Goal: Information Seeking & Learning: Learn about a topic

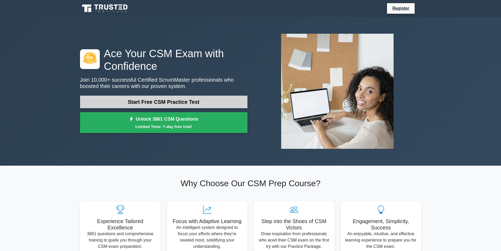
click at [149, 101] on link "Start Free CSM Practice Test" at bounding box center [163, 102] width 167 height 13
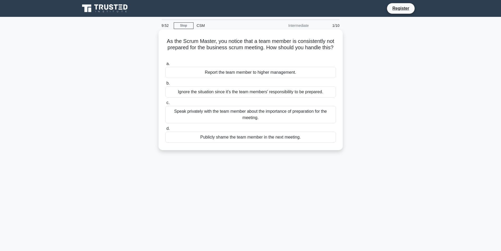
click at [176, 41] on h5 "As the Scrum Master, you notice that a team member is consistently not prepared…" at bounding box center [251, 47] width 172 height 19
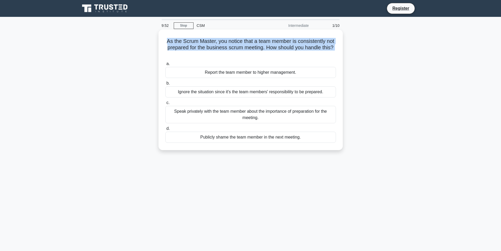
click at [176, 41] on h5 "As the Scrum Master, you notice that a team member is consistently not prepared…" at bounding box center [251, 47] width 172 height 19
copy div "As the Scrum Master, you notice that a team member is consistently not prepared…"
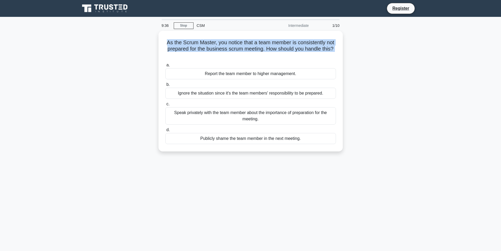
click at [123, 68] on div "As the Scrum Master, you notice that a team member is consistently not prepared…" at bounding box center [251, 94] width 348 height 127
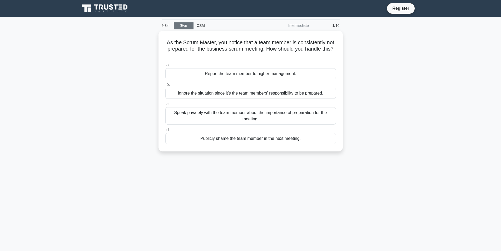
click at [181, 26] on link "Stop" at bounding box center [184, 25] width 20 height 7
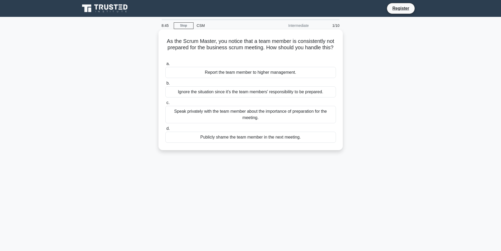
click at [209, 115] on div "Speak privately with the team member about the importance of preparation for th…" at bounding box center [250, 114] width 171 height 17
click at [165, 105] on input "c. Speak privately with the team member about the importance of preparation for…" at bounding box center [165, 102] width 0 height 3
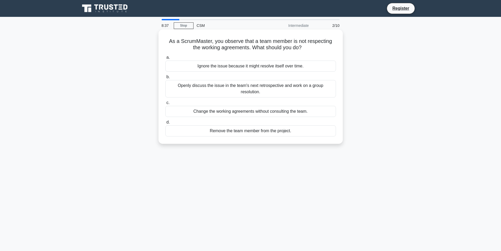
click at [196, 47] on h5 "As a ScrumMaster, you observe that a team member is not respecting the working …" at bounding box center [251, 44] width 172 height 13
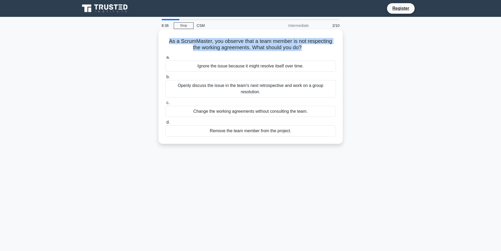
click at [196, 47] on h5 "As a ScrumMaster, you observe that a team member is not respecting the working …" at bounding box center [251, 44] width 172 height 13
copy div "As a ScrumMaster, you observe that a team member is not respecting the working …"
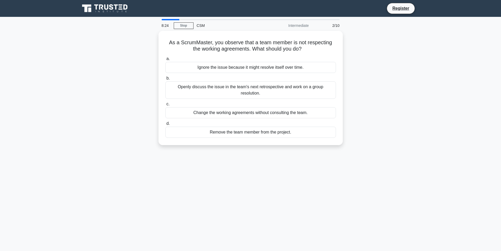
click at [102, 94] on div "As a ScrumMaster, you observe that a team member is not respecting the working …" at bounding box center [251, 91] width 348 height 121
click at [178, 86] on div "Openly discuss the issue in the team's next retrospective and work on a group r…" at bounding box center [250, 88] width 171 height 17
click at [165, 79] on input "b. Openly discuss the issue in the team's next retrospective and work on a grou…" at bounding box center [165, 76] width 0 height 3
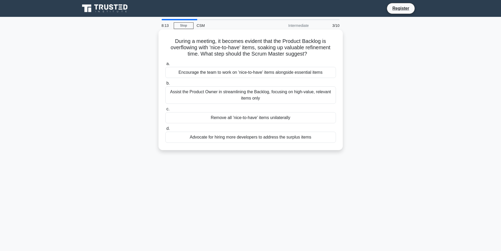
click at [191, 50] on h5 "During a meeting, it becomes evident that the Product Backlog is overflowing wi…" at bounding box center [251, 47] width 172 height 19
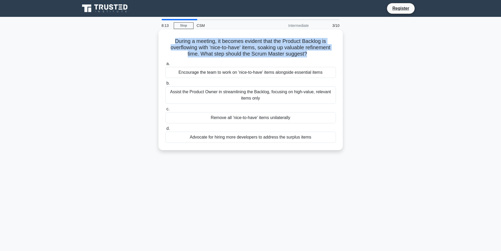
click at [191, 50] on h5 "During a meeting, it becomes evident that the Product Backlog is overflowing wi…" at bounding box center [251, 47] width 172 height 19
copy div "During a meeting, it becomes evident that the Product Backlog is overflowing wi…"
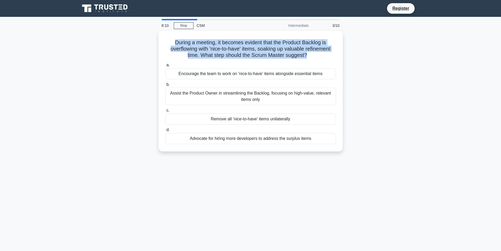
click at [93, 50] on div "During a meeting, it becomes evident that the Product Backlog is overflowing wi…" at bounding box center [251, 94] width 348 height 127
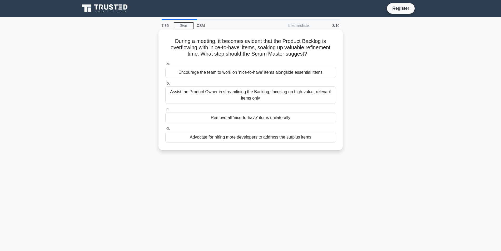
drag, startPoint x: 326, startPoint y: 72, endPoint x: 178, endPoint y: 75, distance: 148.3
click at [178, 75] on div "Encourage the team to work on 'nice-to-have' items alongside essential items" at bounding box center [250, 72] width 171 height 11
copy div "Encourage the team to work on 'nice-to-have' items alongside essential items"
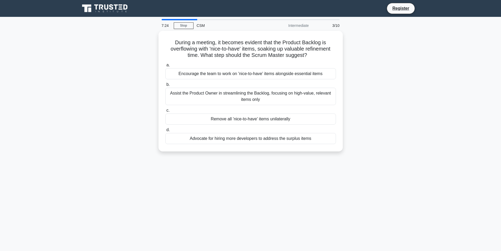
click at [97, 101] on div "During a meeting, it becomes evident that the Product Backlog is overflowing wi…" at bounding box center [251, 94] width 348 height 127
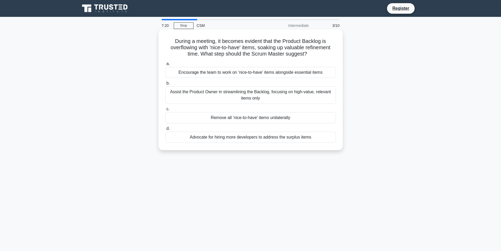
drag, startPoint x: 265, startPoint y: 104, endPoint x: 172, endPoint y: 93, distance: 93.3
click at [169, 91] on div "Assist the Product Owner in streamlining the Backlog, focusing on high-value, r…" at bounding box center [250, 94] width 171 height 17
copy div "Assist the Product Owner in streamlining the Backlog, focusing on high-value, r…"
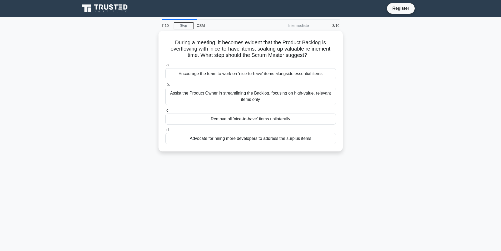
click at [88, 94] on div "During a meeting, it becomes evident that the Product Backlog is overflowing wi…" at bounding box center [251, 94] width 348 height 127
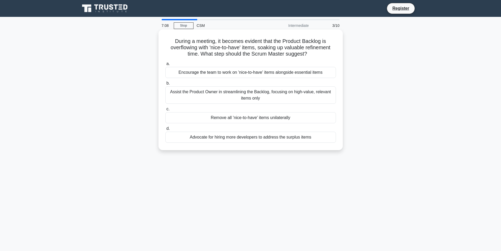
drag, startPoint x: 186, startPoint y: 139, endPoint x: 312, endPoint y: 142, distance: 126.7
click at [312, 142] on div "Advocate for hiring more developers to address the surplus items" at bounding box center [250, 137] width 171 height 11
copy div "Advocate for hiring more developers to address the surplus items"
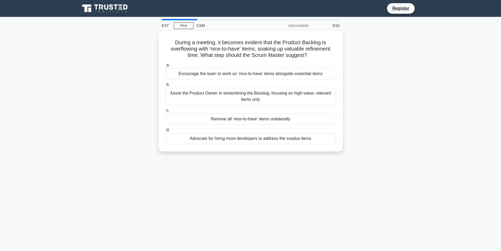
click at [110, 100] on div "During a meeting, it becomes evident that the Product Backlog is overflowing wi…" at bounding box center [251, 94] width 348 height 127
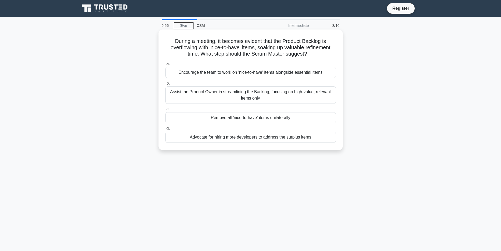
click at [206, 94] on div "Assist the Product Owner in streamlining the Backlog, focusing on high-value, r…" at bounding box center [250, 94] width 171 height 17
click at [165, 85] on input "b. Assist the Product Owner in streamlining the Backlog, focusing on high-value…" at bounding box center [165, 83] width 0 height 3
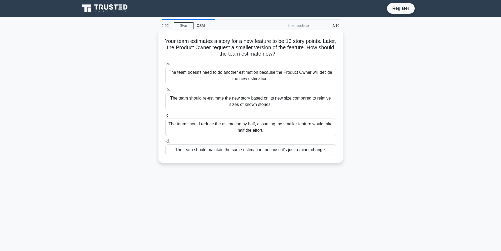
drag, startPoint x: 168, startPoint y: 40, endPoint x: 286, endPoint y: 55, distance: 119.5
click at [286, 55] on h5 "Your team estimates a story for a new feature to be 13 story points. Later, the…" at bounding box center [251, 47] width 172 height 19
copy h5 "Your team estimates a story for a new feature to be 13 story points. Later, the…"
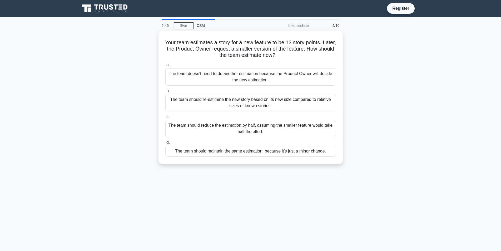
click at [75, 85] on main "6:45 Stop CSM Intermediate 4/10 Your team estimates a story for a new feature t…" at bounding box center [250, 151] width 501 height 268
click at [92, 100] on div "Your team estimates a story for a new feature to be 13 story points. Later, the…" at bounding box center [251, 101] width 348 height 140
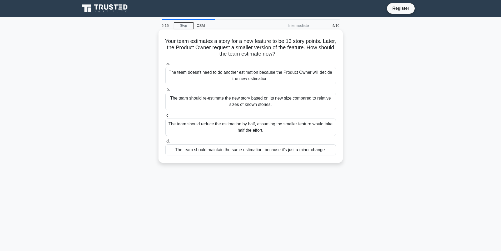
drag, startPoint x: 274, startPoint y: 106, endPoint x: 171, endPoint y: 100, distance: 103.1
click at [169, 99] on div "The team should re-estimate the new story based on its new size compared to rel…" at bounding box center [250, 101] width 171 height 17
copy div "The team should re-estimate the new story based on its new size compared to rel…"
drag, startPoint x: 268, startPoint y: 130, endPoint x: 167, endPoint y: 126, distance: 100.7
click at [167, 126] on div "The team should reduce the estimation by half, assuming the smaller feature wou…" at bounding box center [250, 127] width 171 height 17
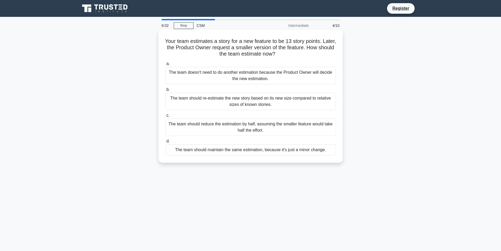
copy div "The team should reduce the estimation by half, assuming the smaller feature wou…"
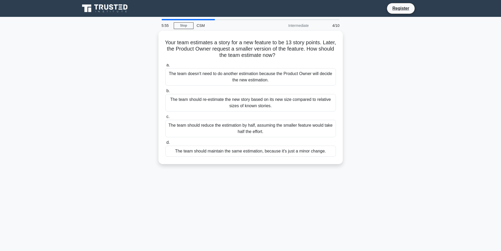
click at [130, 111] on div "Your team estimates a story for a new feature to be 13 story points. Later, the…" at bounding box center [251, 101] width 348 height 140
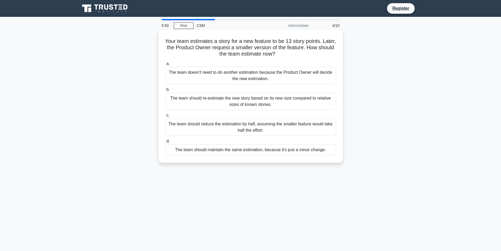
drag, startPoint x: 174, startPoint y: 151, endPoint x: 327, endPoint y: 152, distance: 153.0
click at [331, 152] on div "The team should maintain the same estimation, because it's just a minor change." at bounding box center [250, 149] width 171 height 11
copy div "The team should maintain the same estimation, because it's just a minor change."
click at [201, 99] on div "The team should re-estimate the new story based on its new size compared to rel…" at bounding box center [250, 101] width 171 height 17
click at [165, 91] on input "b. The team should re-estimate the new story based on its new size compared to …" at bounding box center [165, 89] width 0 height 3
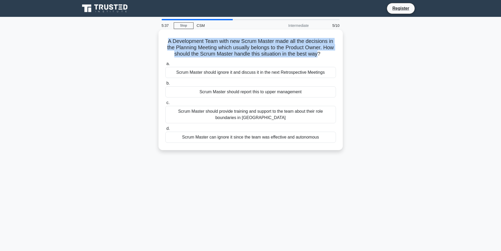
drag, startPoint x: 166, startPoint y: 42, endPoint x: 324, endPoint y: 54, distance: 158.4
click at [324, 54] on h5 "A Development Team with new Scrum Master made all the decisions in the Planning…" at bounding box center [251, 47] width 172 height 19
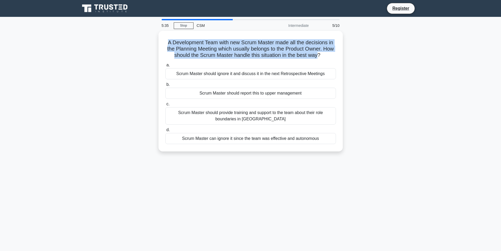
click at [61, 49] on main "5:35 Stop CSM Intermediate 5/10 A Development Team with new Scrum Master made a…" at bounding box center [250, 151] width 501 height 268
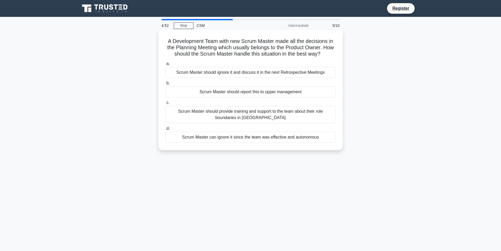
drag, startPoint x: 175, startPoint y: 112, endPoint x: 283, endPoint y: 119, distance: 108.0
click at [283, 119] on div "Scrum Master should provide training and support to the team about their role b…" at bounding box center [250, 114] width 171 height 17
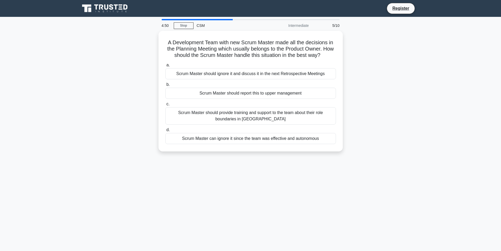
click at [111, 109] on div "A Development Team with new Scrum Master made all the decisions in the Planning…" at bounding box center [251, 94] width 348 height 127
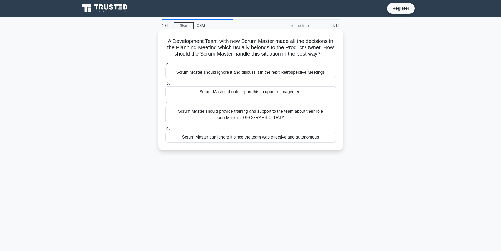
click at [194, 112] on div "Scrum Master should provide training and support to the team about their role b…" at bounding box center [250, 114] width 171 height 17
click at [165, 105] on input "c. Scrum Master should provide training and support to the team about their rol…" at bounding box center [165, 102] width 0 height 3
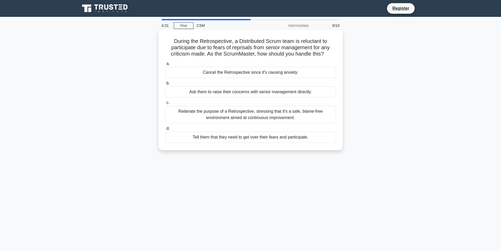
drag, startPoint x: 326, startPoint y: 55, endPoint x: 170, endPoint y: 42, distance: 157.0
click at [170, 42] on h5 "During the Retrospective, a Distributed Scrum team is reluctant to participate …" at bounding box center [251, 47] width 172 height 19
click at [119, 80] on div "During the Retrospective, a Distributed Scrum team is reluctant to participate …" at bounding box center [251, 94] width 348 height 127
drag, startPoint x: 306, startPoint y: 92, endPoint x: 186, endPoint y: 89, distance: 119.9
click at [186, 89] on div "Ask them to raise their concerns with senior management directly." at bounding box center [250, 91] width 171 height 11
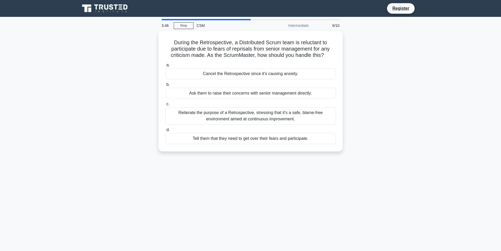
click at [134, 112] on div "During the Retrospective, a Distributed Scrum team is reluctant to participate …" at bounding box center [251, 94] width 348 height 127
drag, startPoint x: 189, startPoint y: 140, endPoint x: 311, endPoint y: 138, distance: 122.7
click at [315, 139] on div "Tell them that they need to get over their fears and participate." at bounding box center [250, 137] width 171 height 11
click at [249, 171] on div "3:40 Stop CSM Intermediate 6/10 During the Retrospective, a Distributed Scrum t…" at bounding box center [251, 150] width 348 height 263
drag, startPoint x: 190, startPoint y: 113, endPoint x: 298, endPoint y: 117, distance: 108.1
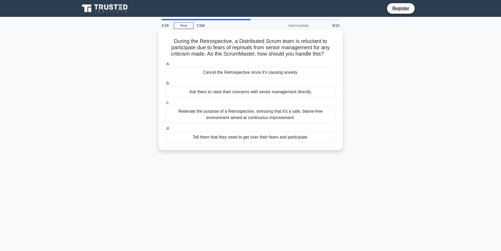
click at [298, 117] on div "Reiterate the purpose of a Retrospective, stressing that it's a safe, blame-fre…" at bounding box center [250, 114] width 171 height 17
click at [238, 115] on div "Reiterate the purpose of a Retrospective, stressing that it's a safe, blame-fre…" at bounding box center [250, 114] width 171 height 17
click at [165, 105] on input "c. Reiterate the purpose of a Retrospective, stressing that it's a safe, blame-…" at bounding box center [165, 102] width 0 height 3
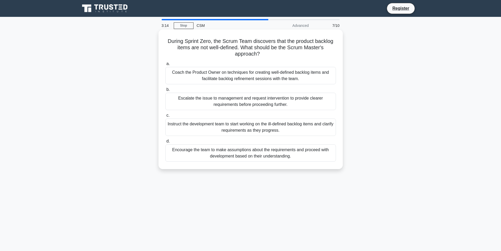
drag, startPoint x: 165, startPoint y: 40, endPoint x: 267, endPoint y: 55, distance: 103.3
click at [267, 55] on h5 "During Sprint Zero, the Scrum Team discovers that the product backlog items are…" at bounding box center [251, 47] width 172 height 19
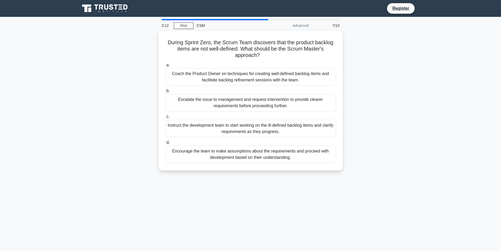
click at [66, 62] on main "3:12 Stop CSM Advanced 7/10 During Sprint Zero, the Scrum Team discovers that t…" at bounding box center [250, 151] width 501 height 268
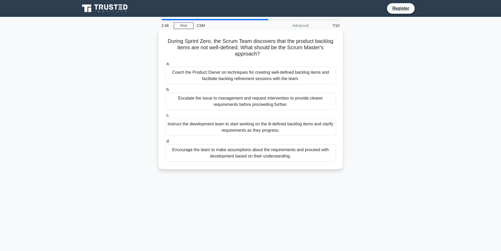
drag, startPoint x: 170, startPoint y: 72, endPoint x: 306, endPoint y: 80, distance: 136.7
click at [306, 80] on div "Coach the Product Owner on techniques for creating well-defined backlog items a…" at bounding box center [250, 75] width 171 height 17
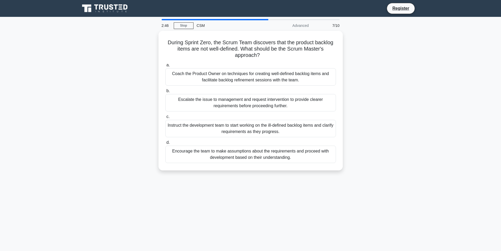
click at [124, 80] on div "During Sprint Zero, the Scrum Team discovers that the product backlog items are…" at bounding box center [251, 104] width 348 height 146
click at [107, 87] on div "During Sprint Zero, the Scrum Team discovers that the product backlog items are…" at bounding box center [251, 104] width 348 height 146
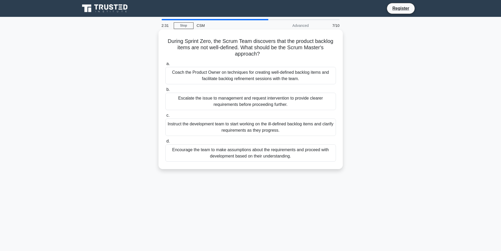
drag, startPoint x: 177, startPoint y: 98, endPoint x: 289, endPoint y: 106, distance: 112.5
click at [289, 106] on div "Escalate the issue to management and request intervention to provide clearer re…" at bounding box center [250, 101] width 171 height 17
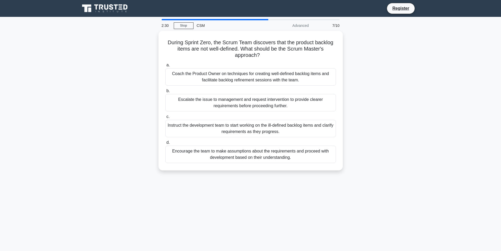
click at [124, 96] on div "During Sprint Zero, the Scrum Team discovers that the product backlog items are…" at bounding box center [251, 104] width 348 height 146
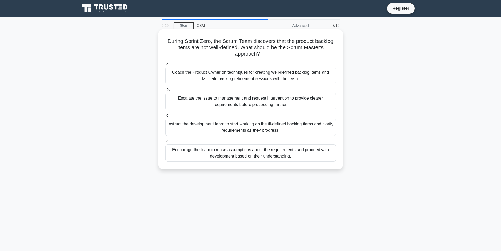
click at [226, 76] on div "Coach the Product Owner on techniques for creating well-defined backlog items a…" at bounding box center [250, 75] width 171 height 17
click at [165, 66] on input "a. Coach the Product Owner on techniques for creating well-defined backlog item…" at bounding box center [165, 63] width 0 height 3
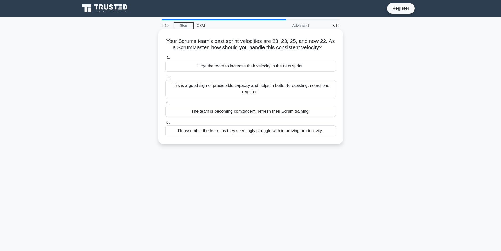
drag, startPoint x: 173, startPoint y: 85, endPoint x: 246, endPoint y: 94, distance: 73.5
click at [278, 96] on div "This is a good sign of predictable capacity and helps in better forecasting, no…" at bounding box center [250, 88] width 171 height 17
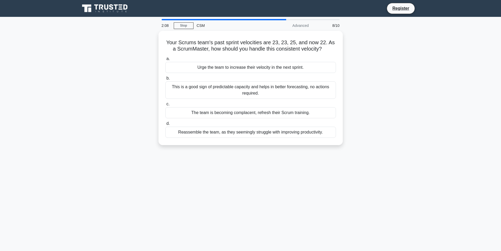
click at [102, 83] on div "Your Scrums team's past sprint velocities are 23, 23, 25, and now 22. As a Scru…" at bounding box center [251, 91] width 348 height 121
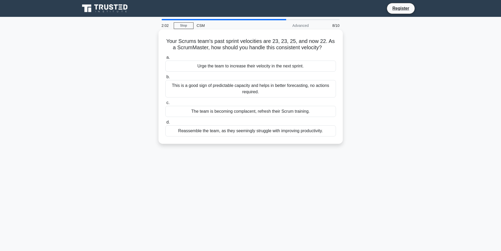
drag, startPoint x: 190, startPoint y: 112, endPoint x: 313, endPoint y: 114, distance: 123.8
click at [313, 114] on div "The team is becoming complacent, refresh their Scrum training." at bounding box center [250, 111] width 171 height 11
drag, startPoint x: 176, startPoint y: 130, endPoint x: 290, endPoint y: 135, distance: 114.2
click at [329, 132] on div "Reassemble the team, as they seemingly struggle with improving productivity." at bounding box center [250, 130] width 171 height 11
drag, startPoint x: 269, startPoint y: 132, endPoint x: 263, endPoint y: 89, distance: 44.2
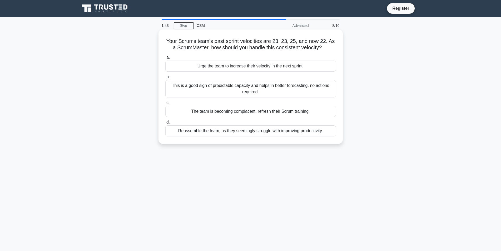
click at [263, 89] on div "This is a good sign of predictable capacity and helps in better forecasting, no…" at bounding box center [250, 88] width 171 height 17
click at [165, 79] on input "b. This is a good sign of predictable capacity and helps in better forecasting,…" at bounding box center [165, 76] width 0 height 3
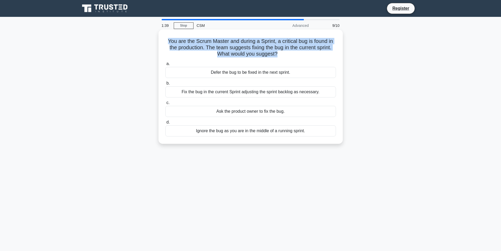
drag, startPoint x: 274, startPoint y: 53, endPoint x: 160, endPoint y: 43, distance: 114.4
click at [160, 43] on div "You are the Scrum Master and during a Sprint, a critical bug is found in the pr…" at bounding box center [251, 86] width 184 height 114
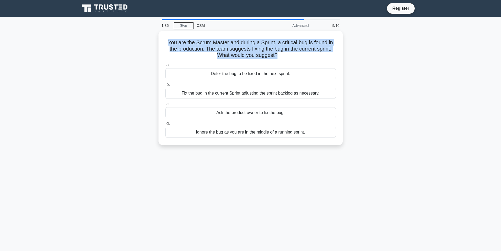
click at [95, 59] on div "You are the Scrum Master and during a Sprint, a critical bug is found in the pr…" at bounding box center [251, 91] width 348 height 121
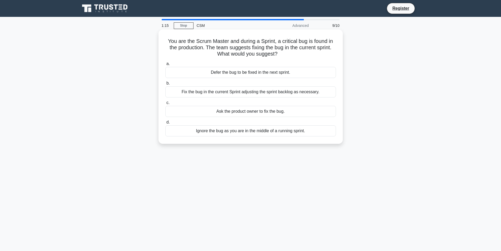
drag, startPoint x: 284, startPoint y: 114, endPoint x: 214, endPoint y: 113, distance: 69.8
click at [214, 113] on div "Ask the product owner to fix the bug." at bounding box center [250, 111] width 171 height 11
drag, startPoint x: 189, startPoint y: 91, endPoint x: 320, endPoint y: 92, distance: 131.2
click at [324, 92] on div "Fix the bug in the current Sprint adjusting the sprint backlog as necessary." at bounding box center [250, 91] width 171 height 11
click at [307, 92] on div "Fix the bug in the current Sprint adjusting the sprint backlog as necessary." at bounding box center [250, 91] width 171 height 11
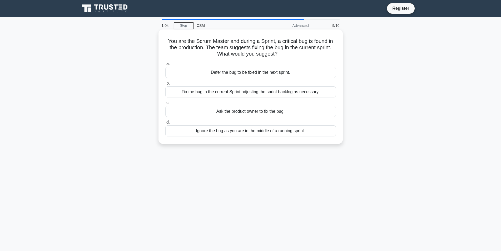
click at [165, 85] on input "b. Fix the bug in the current Sprint adjusting the sprint backlog as necessary." at bounding box center [165, 83] width 0 height 3
drag, startPoint x: 168, startPoint y: 38, endPoint x: 292, endPoint y: 58, distance: 125.7
click at [292, 58] on div "The Scrum team feels that the Definition of Done requires changes based on less…" at bounding box center [251, 87] width 180 height 110
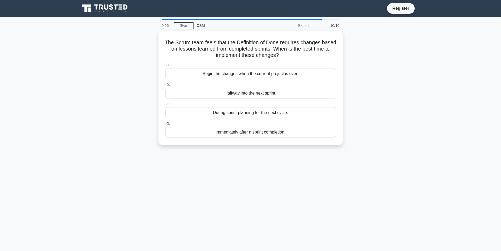
click at [79, 24] on div "0:55 Stop CSM Expert 10/10 The Scrum team feels that the Definition of Done req…" at bounding box center [251, 150] width 348 height 263
drag, startPoint x: 205, startPoint y: 72, endPoint x: 289, endPoint y: 134, distance: 104.2
click at [289, 134] on div "a. Begin the changes when the current project is over. b. Halfway into the next…" at bounding box center [250, 99] width 177 height 78
click at [124, 82] on div "The Scrum team feels that the Definition of Done requires changes based on less…" at bounding box center [251, 91] width 348 height 121
click at [123, 85] on div "The Scrum team feels that the Definition of Done requires changes based on less…" at bounding box center [251, 91] width 348 height 121
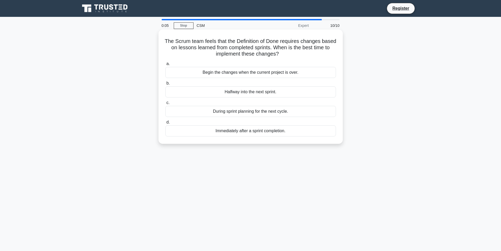
click at [211, 73] on div "Begin the changes when the current project is over." at bounding box center [250, 72] width 171 height 11
click at [165, 66] on input "a. Begin the changes when the current project is over." at bounding box center [165, 63] width 0 height 3
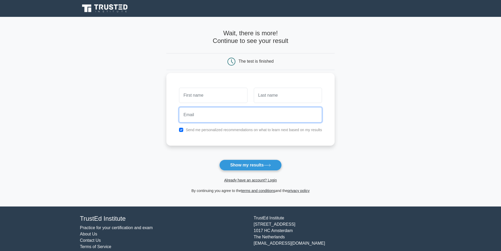
click at [203, 119] on input "email" at bounding box center [250, 114] width 143 height 15
type input "ldipiazza24@gmail.com"
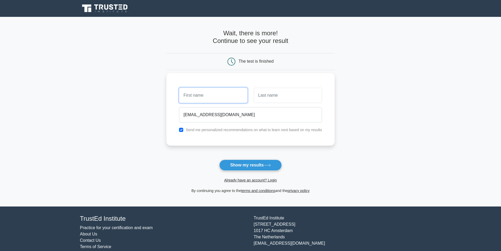
click at [205, 93] on input "text" at bounding box center [213, 95] width 68 height 15
type input "Leandro"
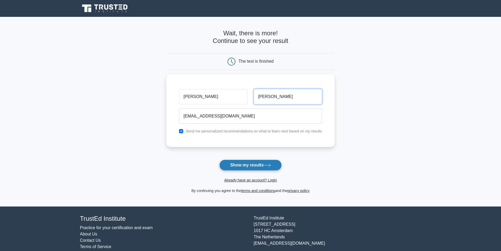
type input "Dipiazza"
click at [229, 167] on button "Show my results" at bounding box center [250, 165] width 62 height 11
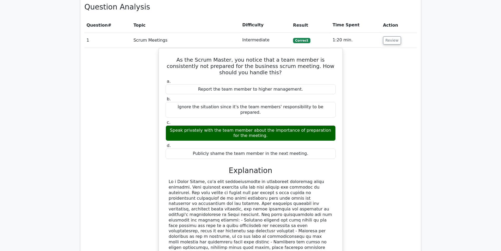
scroll to position [421, 0]
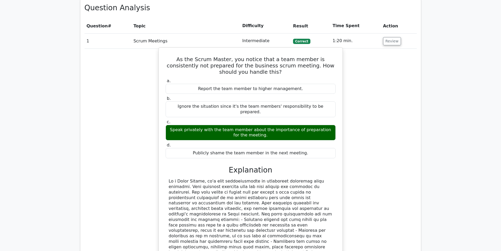
drag, startPoint x: 171, startPoint y: 40, endPoint x: 268, endPoint y: 222, distance: 206.9
click at [268, 222] on div "As the Scrum Master, you notice that a team member is consistently not prepared…" at bounding box center [251, 165] width 180 height 230
copy div "As the Scrum Master, you notice that a team member is consistently not prepared…"
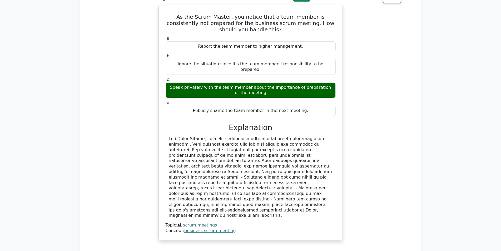
scroll to position [474, 0]
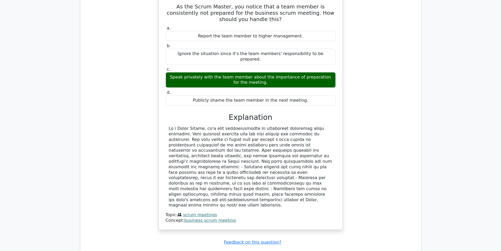
drag, startPoint x: 230, startPoint y: 184, endPoint x: 165, endPoint y: 178, distance: 65.4
click at [165, 178] on div "a. Report the team member to higher management. b. Ignore the situation since i…" at bounding box center [250, 123] width 171 height 199
copy div "Topic: scrum meetings Concept: business scrum meeting"
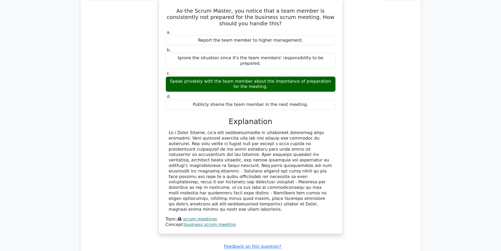
scroll to position [553, 0]
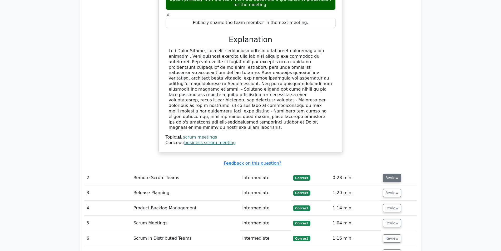
click at [386, 174] on button "Review" at bounding box center [392, 178] width 18 height 8
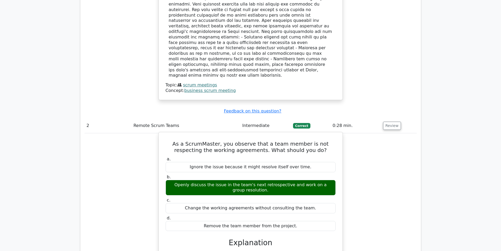
scroll to position [606, 0]
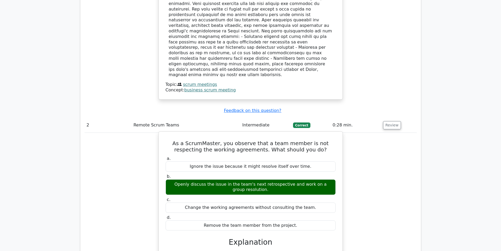
drag, startPoint x: 166, startPoint y: 107, endPoint x: 290, endPoint y: 193, distance: 151.1
click at [295, 191] on div "As a ScrumMaster, you observe that a team member is not respecting the working …" at bounding box center [251, 243] width 180 height 219
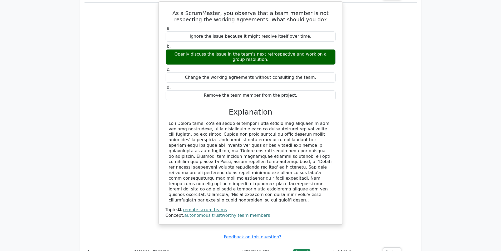
scroll to position [737, 0]
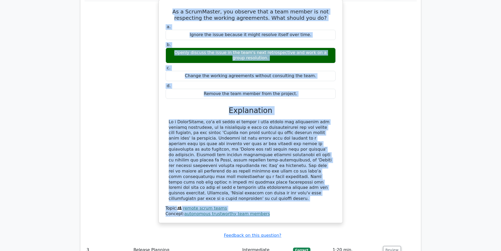
click at [267, 211] on div "Concept: autonomous trustworthy team members" at bounding box center [251, 214] width 170 height 6
copy div "As a ScrumMaster, you observe that a team member is not respecting the working …"
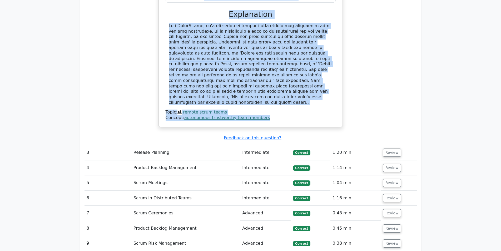
scroll to position [843, 0]
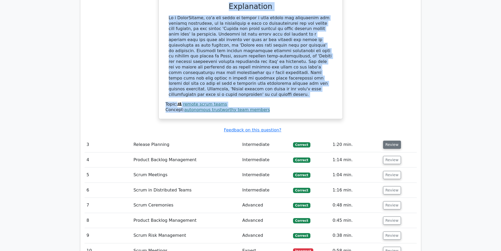
click at [391, 141] on button "Review" at bounding box center [392, 145] width 18 height 8
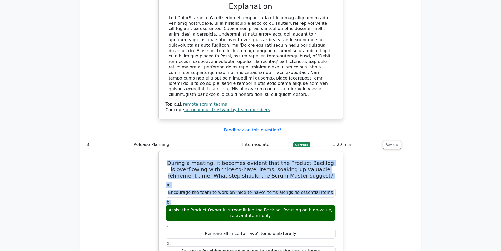
drag, startPoint x: 166, startPoint y: 115, endPoint x: 195, endPoint y: 152, distance: 47.4
click at [195, 154] on div "During a meeting, it becomes evident that the Product Backlog is overflowing wi…" at bounding box center [251, 255] width 180 height 203
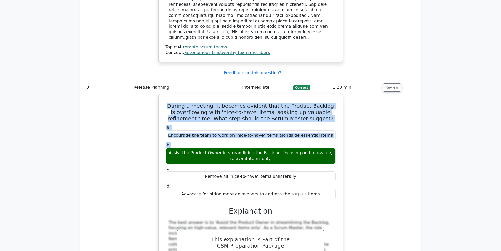
scroll to position [922, 0]
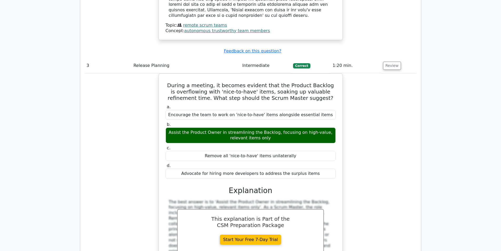
click at [142, 109] on div "During a meeting, it becomes evident that the Product Backlog is overflowing wi…" at bounding box center [251, 180] width 332 height 214
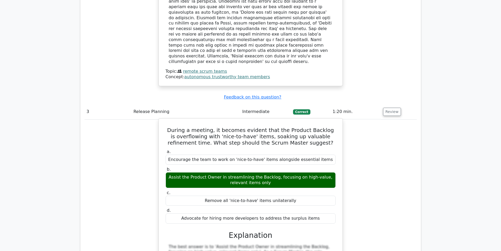
scroll to position [869, 0]
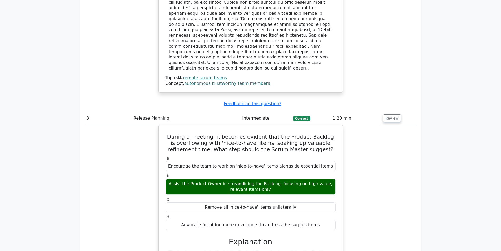
drag, startPoint x: 167, startPoint y: 93, endPoint x: 316, endPoint y: 179, distance: 171.5
click at [316, 179] on div "During a meeting, it becomes evident that the Product Backlog is overflowing wi…" at bounding box center [251, 228] width 180 height 203
copy div "overflowing with 'nice-to-have' items, soaking up valuable refinement time. Wha…"
click at [288, 134] on h5 "During a meeting, it becomes evident that the Product Backlog is overflowing wi…" at bounding box center [250, 143] width 171 height 19
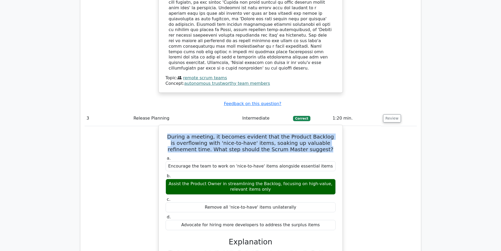
click at [288, 134] on h5 "During a meeting, it becomes evident that the Product Backlog is overflowing wi…" at bounding box center [250, 143] width 171 height 19
copy div "During a meeting, it becomes evident that the Product Backlog is overflowing wi…"
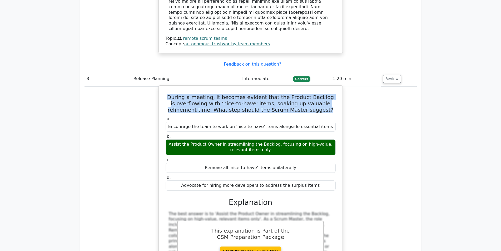
scroll to position [974, 0]
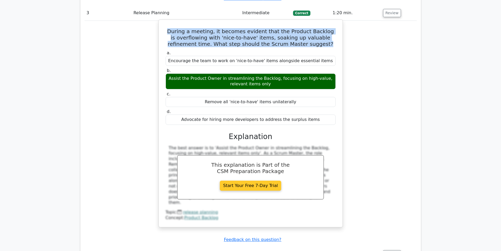
click at [255, 181] on link "Start Your Free 7-Day Trial" at bounding box center [251, 186] width 62 height 10
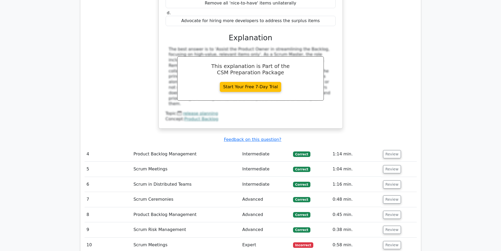
scroll to position [1080, 0]
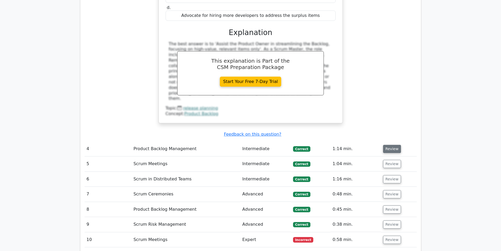
click at [391, 145] on button "Review" at bounding box center [392, 149] width 18 height 8
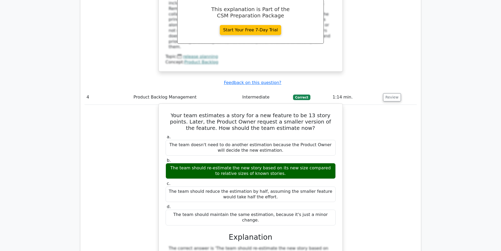
scroll to position [1132, 0]
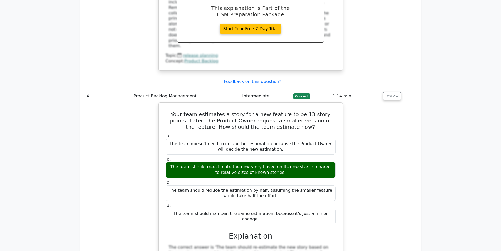
drag, startPoint x: 169, startPoint y: 63, endPoint x: 325, endPoint y: 166, distance: 187.3
click at [325, 166] on div "Your team estimates a story for a new feature to be 13 story points. Later, the…" at bounding box center [251, 239] width 180 height 269
copy div "Your team estimates a story for a new feature to be 13 story points. Later, the…"
